Goal: Transaction & Acquisition: Download file/media

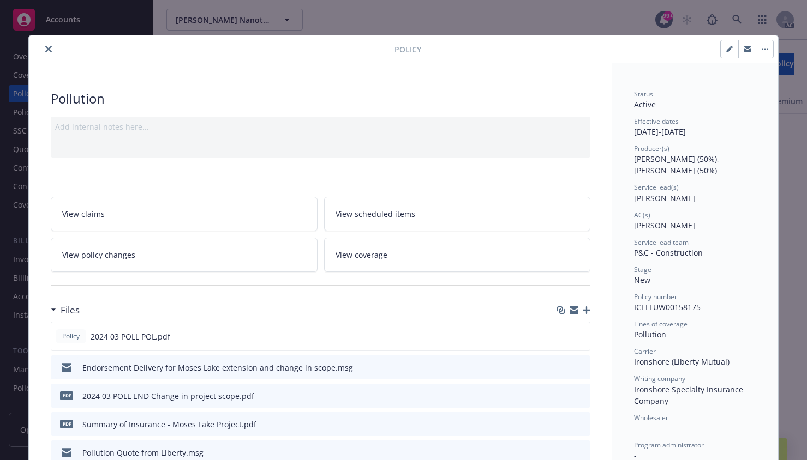
scroll to position [829, 0]
click at [42, 47] on button "close" at bounding box center [48, 49] width 13 height 13
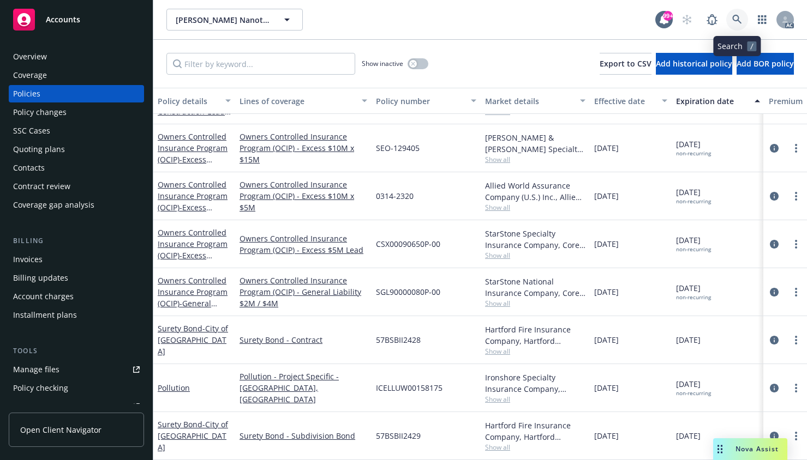
click at [734, 16] on icon at bounding box center [737, 20] width 10 height 10
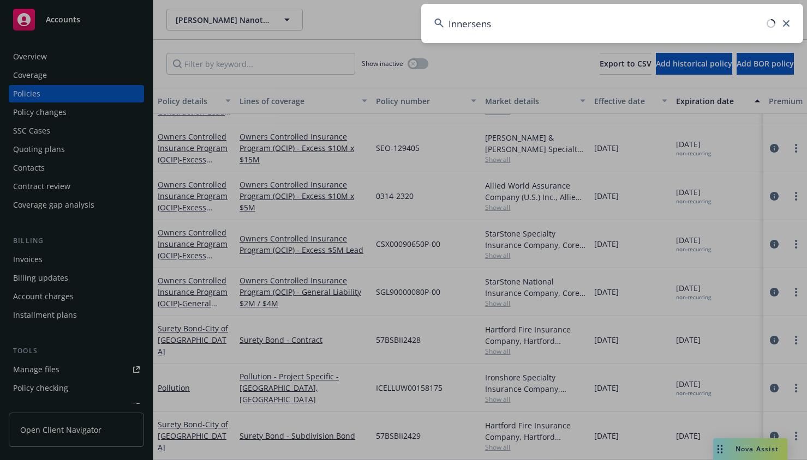
type input "Innersense"
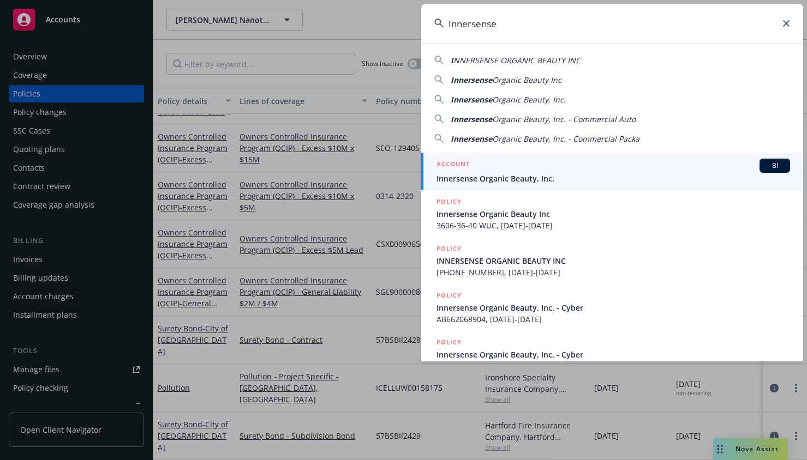
click at [489, 172] on div "ACCOUNT BI" at bounding box center [613, 166] width 354 height 14
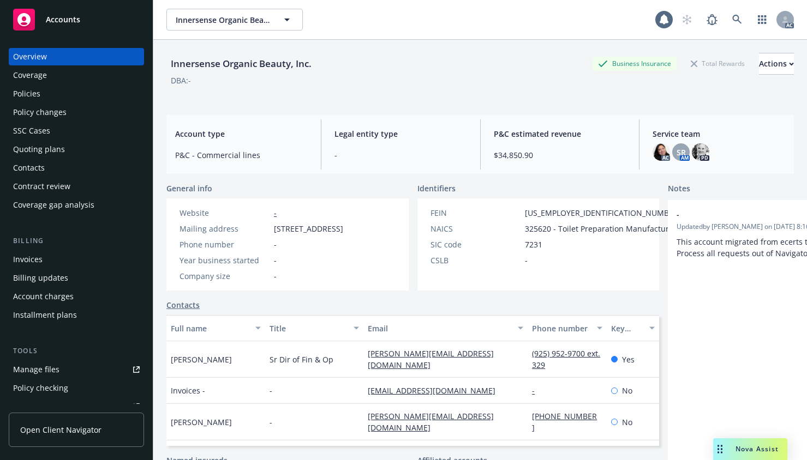
click at [27, 77] on div "Coverage" at bounding box center [30, 75] width 34 height 17
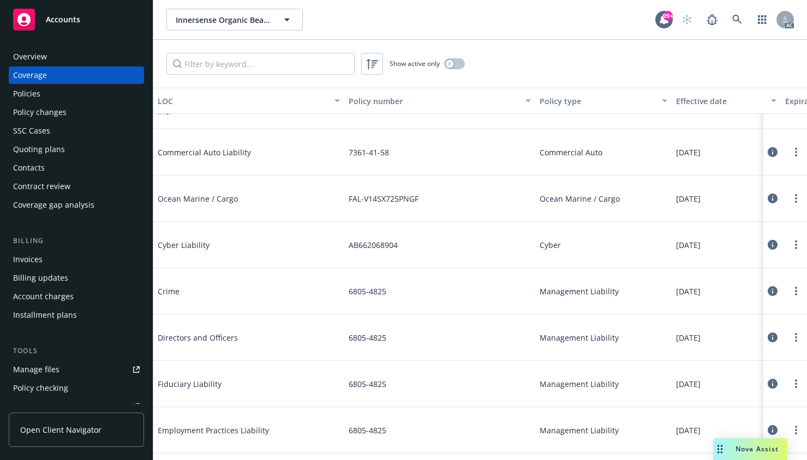
scroll to position [436, 0]
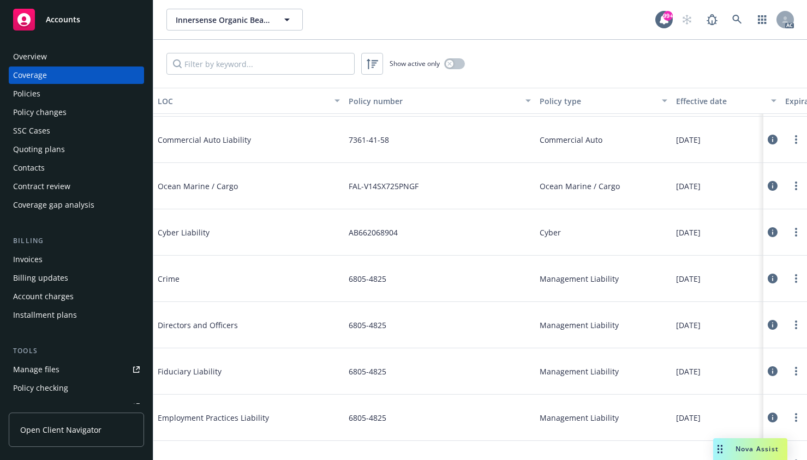
click at [23, 88] on div "Policies" at bounding box center [26, 93] width 27 height 17
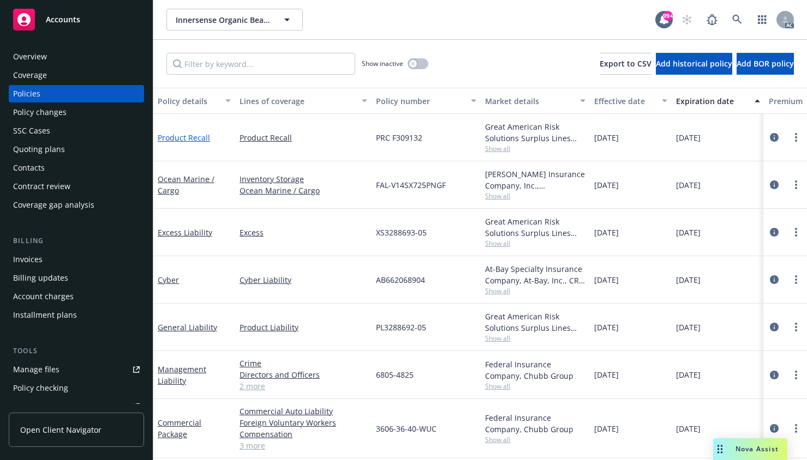
click at [174, 137] on link "Product Recall" at bounding box center [184, 138] width 52 height 10
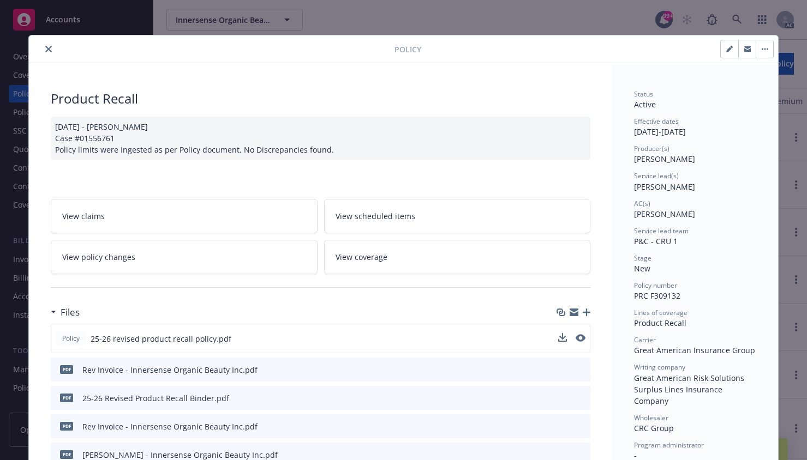
click at [552, 341] on div "Policy 25-26 revised product recall policy.pdf" at bounding box center [321, 338] width 540 height 29
click at [558, 338] on icon "download file" at bounding box center [561, 337] width 7 height 7
click at [45, 46] on icon "close" at bounding box center [48, 49] width 7 height 7
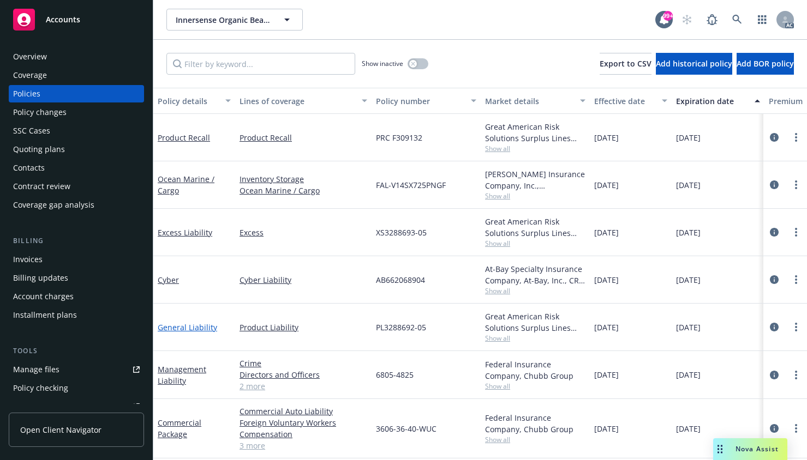
click at [172, 329] on link "General Liability" at bounding box center [187, 327] width 59 height 10
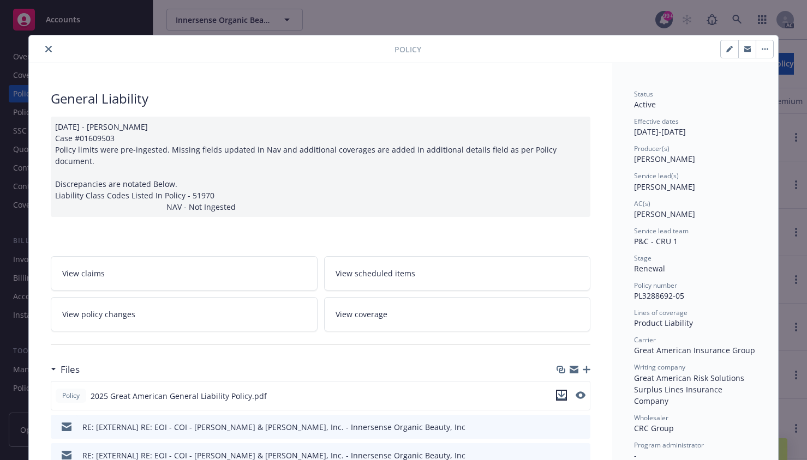
click at [559, 391] on icon "download file" at bounding box center [561, 394] width 7 height 7
click at [45, 49] on icon "close" at bounding box center [48, 49] width 7 height 7
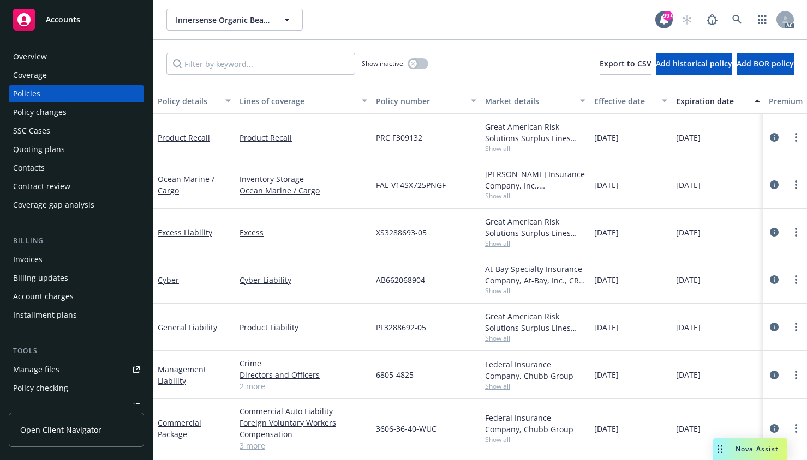
click at [40, 53] on div "Overview" at bounding box center [30, 56] width 34 height 17
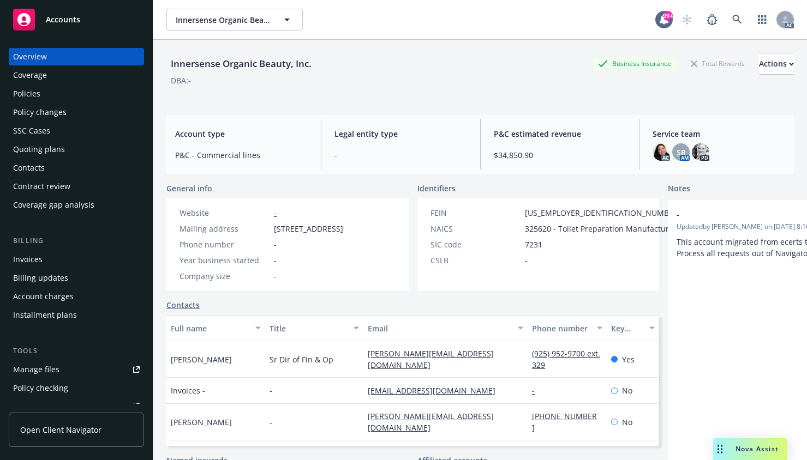
click at [31, 90] on div "Policies" at bounding box center [26, 93] width 27 height 17
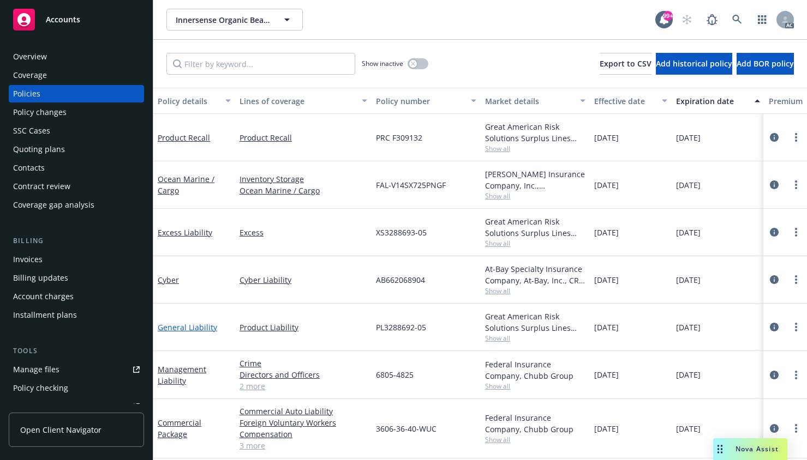
click at [186, 327] on link "General Liability" at bounding box center [187, 327] width 59 height 10
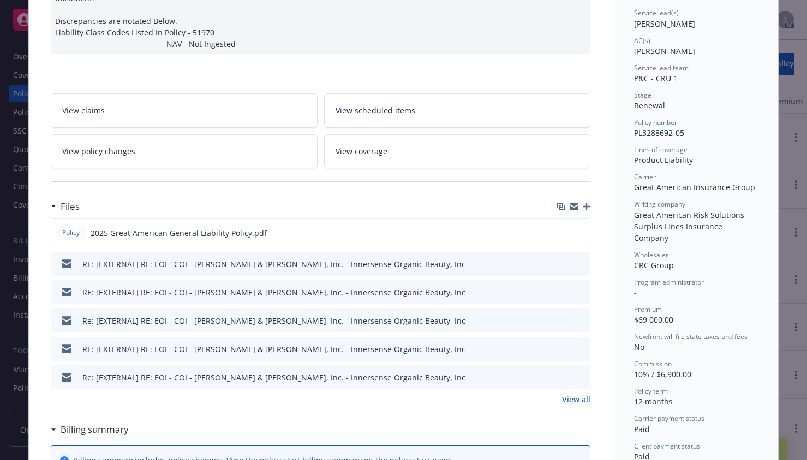
scroll to position [164, 0]
click at [558, 372] on icon "download file" at bounding box center [562, 376] width 9 height 9
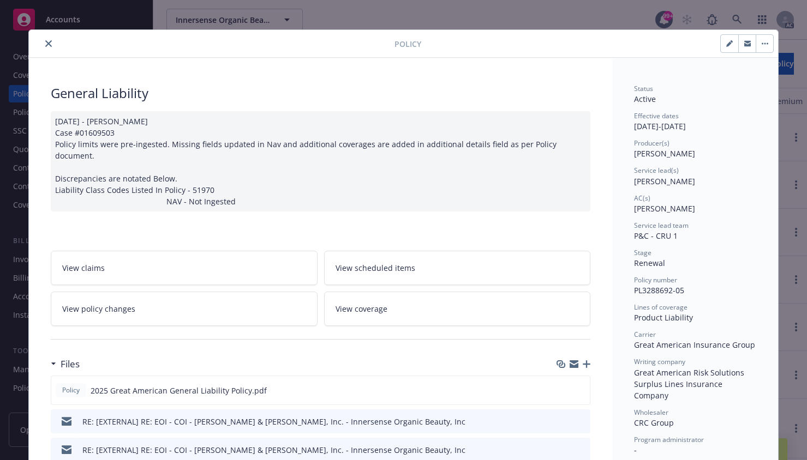
scroll to position [0, 0]
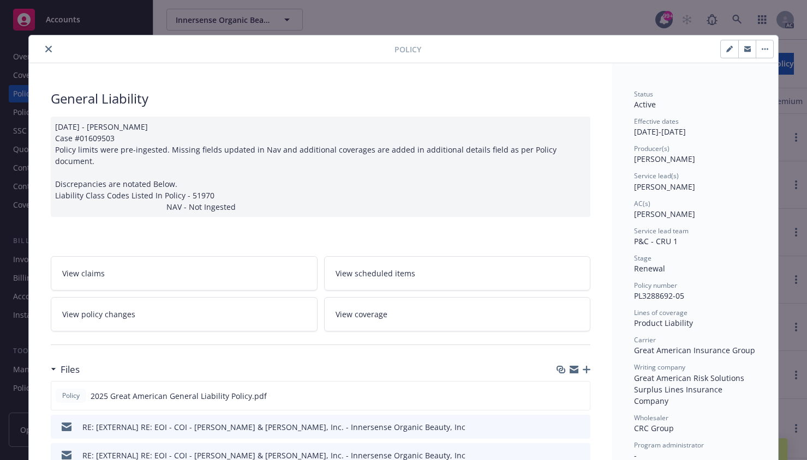
drag, startPoint x: 374, startPoint y: 303, endPoint x: 362, endPoint y: 303, distance: 11.5
click at [374, 309] on span "View coverage" at bounding box center [362, 314] width 52 height 11
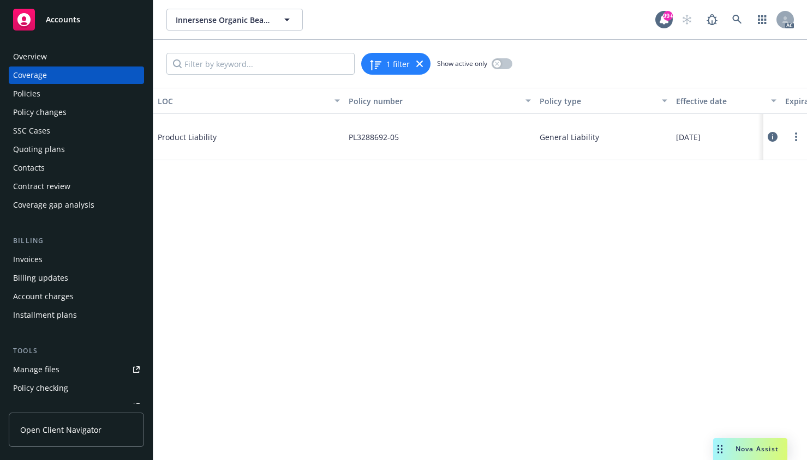
click at [177, 136] on span "Product Liability" at bounding box center [240, 136] width 164 height 11
click at [28, 56] on div "Overview" at bounding box center [30, 56] width 34 height 17
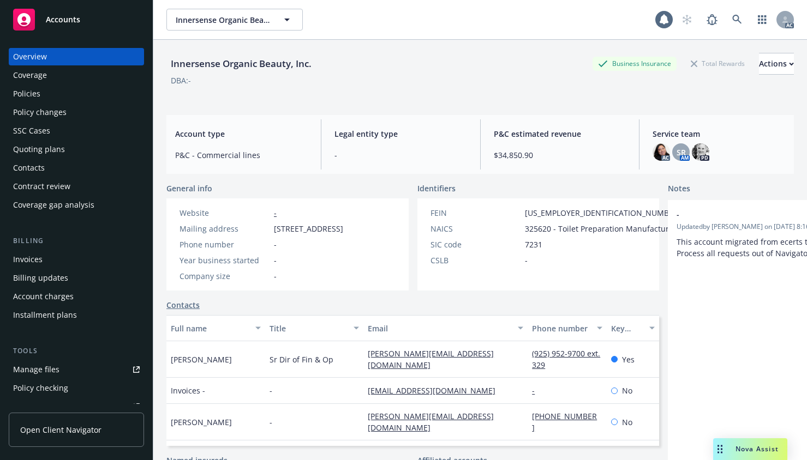
click at [21, 95] on div "Policies" at bounding box center [26, 93] width 27 height 17
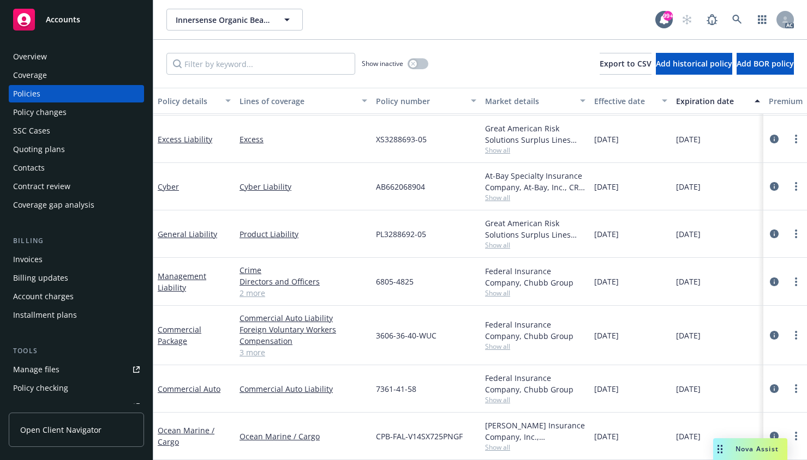
scroll to position [98, 0]
click at [177, 325] on link "Commercial Package" at bounding box center [180, 336] width 44 height 22
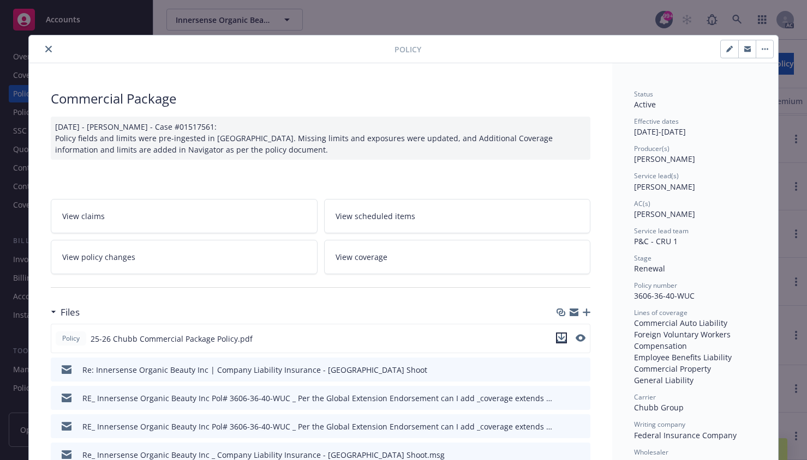
click at [558, 337] on icon "download file" at bounding box center [561, 338] width 9 height 9
click at [45, 51] on icon "close" at bounding box center [48, 49] width 7 height 7
